Goal: Information Seeking & Learning: Learn about a topic

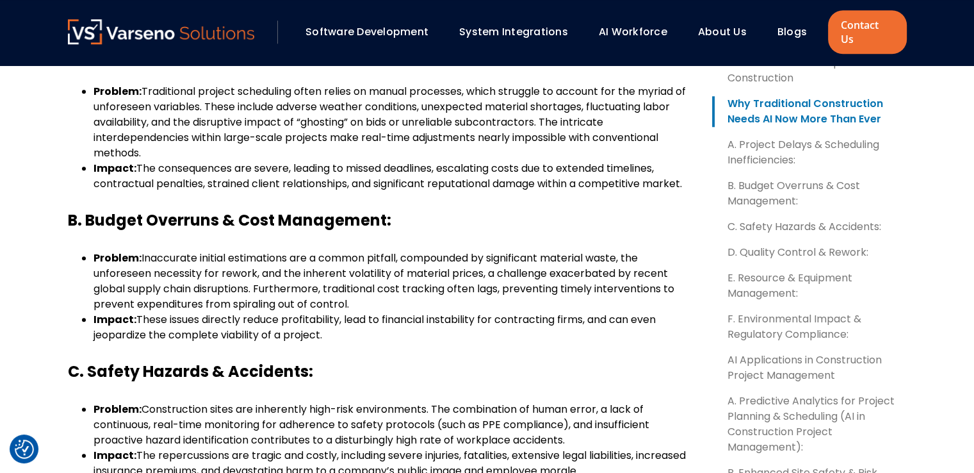
scroll to position [1281, 0]
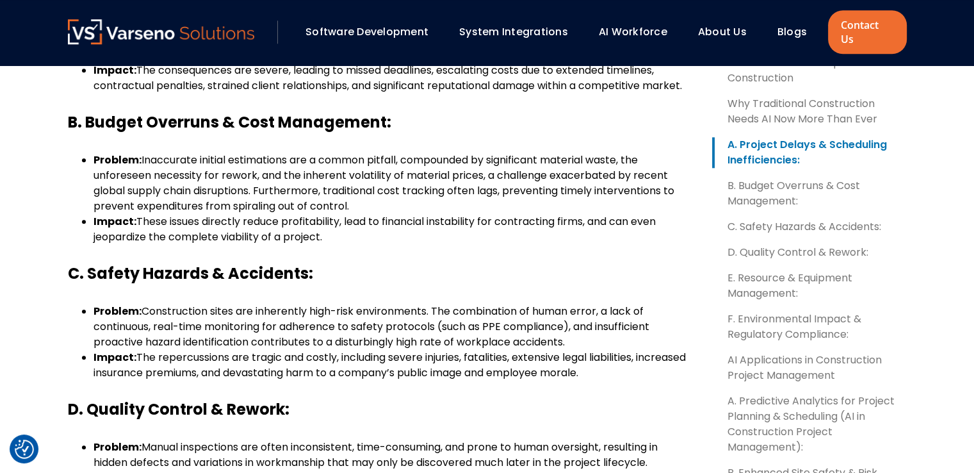
click at [249, 321] on span "Construction sites are inherently high-risk environments. The combination of hu…" at bounding box center [372, 326] width 556 height 45
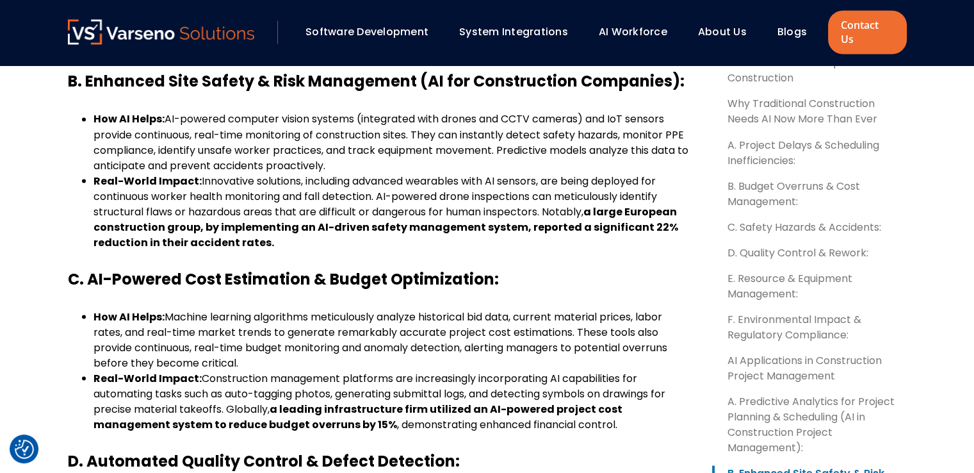
scroll to position [2562, 0]
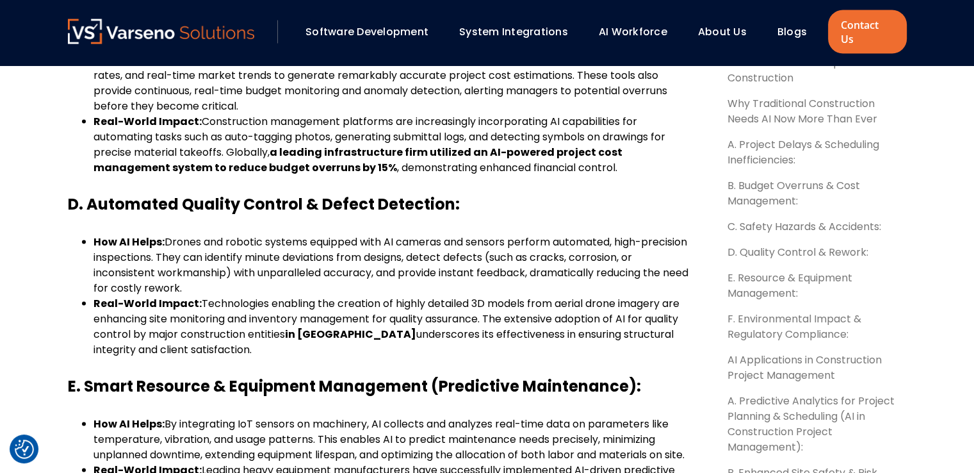
drag, startPoint x: 192, startPoint y: 288, endPoint x: 259, endPoint y: 308, distance: 69.7
click at [259, 308] on div "AI in construction is no longer a distant concept, it’s becoming a central pill…" at bounding box center [380, 159] width 624 height 4376
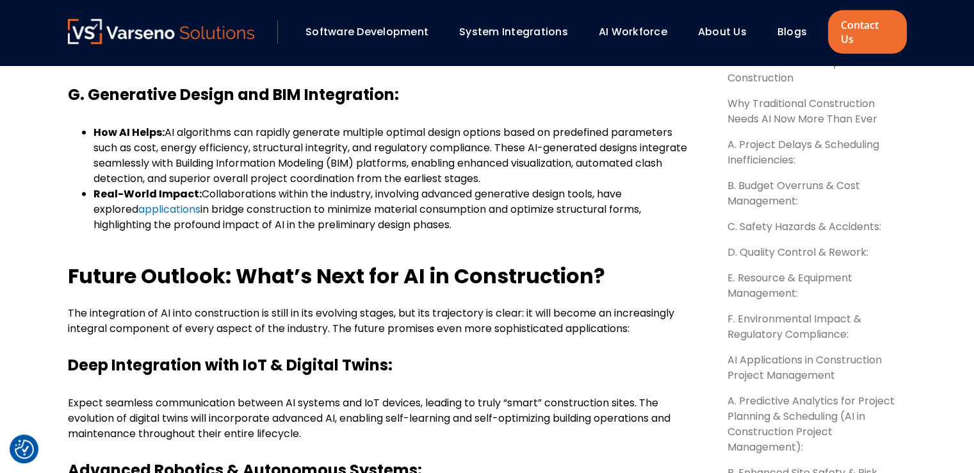
scroll to position [3202, 0]
click at [167, 290] on b "Future Outlook: What’s Next for AI in Construction?" at bounding box center [336, 275] width 537 height 29
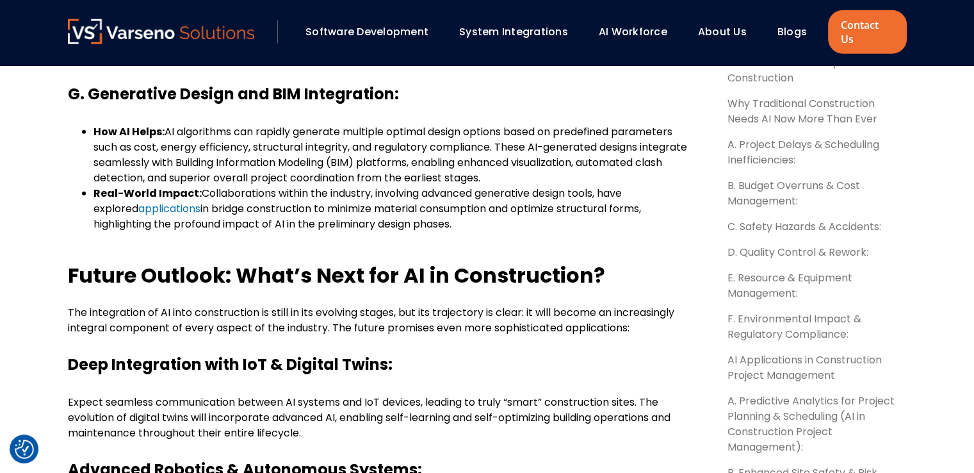
drag, startPoint x: 167, startPoint y: 304, endPoint x: 569, endPoint y: 168, distance: 424.1
click at [569, 168] on span "AI algorithms can rapidly generate multiple optimal design options based on pre…" at bounding box center [391, 154] width 594 height 61
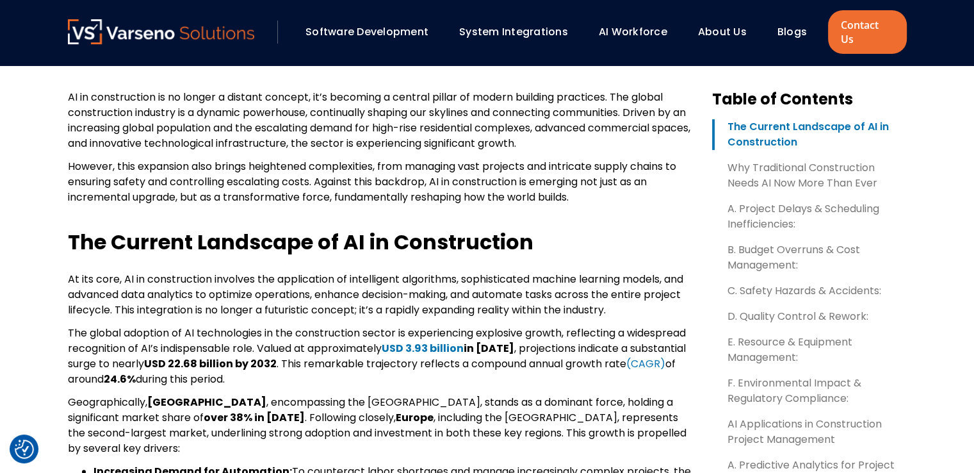
scroll to position [448, 0]
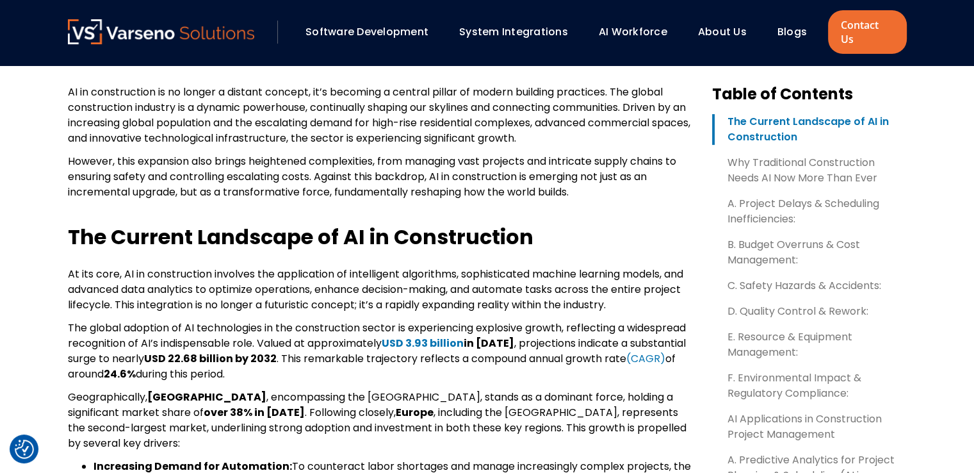
click at [231, 129] on span "AI in construction is no longer a distant concept, it’s becoming a central pill…" at bounding box center [379, 115] width 623 height 61
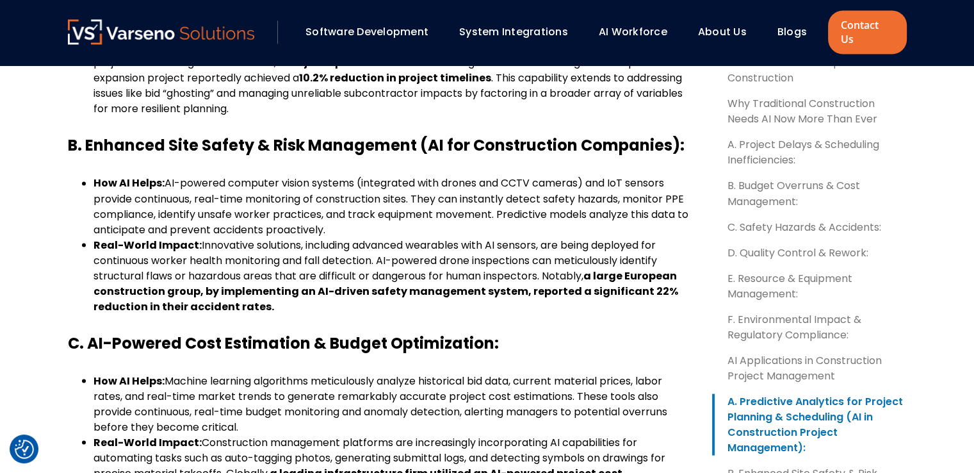
scroll to position [2370, 0]
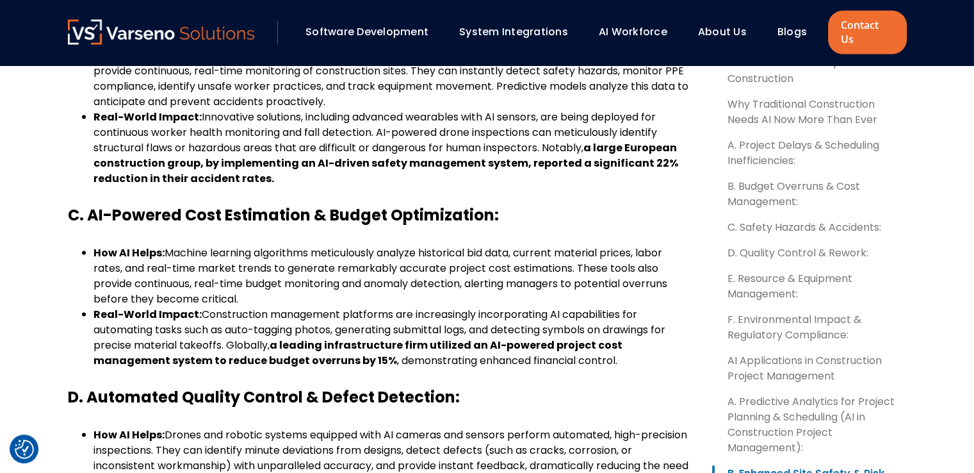
click at [200, 253] on span "Machine learning algorithms meticulously analyze historical bid data, current m…" at bounding box center [381, 275] width 574 height 61
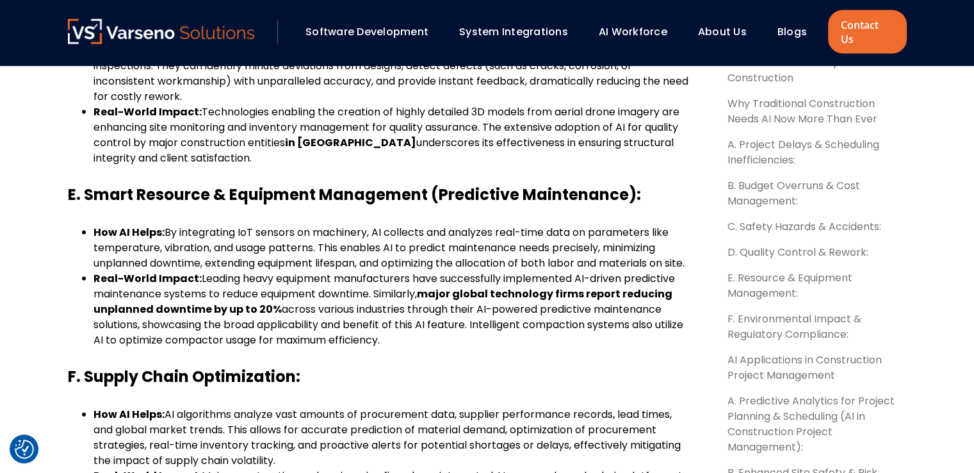
scroll to position [2754, 0]
click at [315, 300] on span "Leading heavy equipment manufacturers have successfully implemented AI-driven p…" at bounding box center [385, 285] width 582 height 30
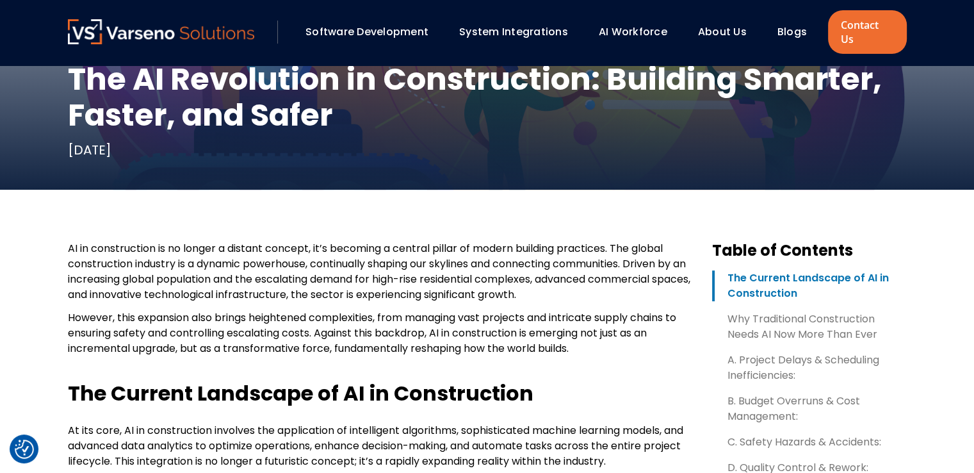
scroll to position [292, 0]
